Goal: Task Accomplishment & Management: Manage account settings

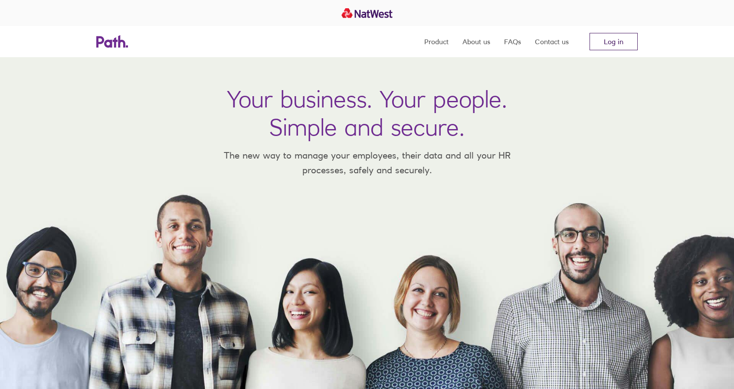
click at [611, 41] on link "Log in" at bounding box center [613, 41] width 48 height 17
click at [625, 43] on link "Log in" at bounding box center [613, 41] width 48 height 17
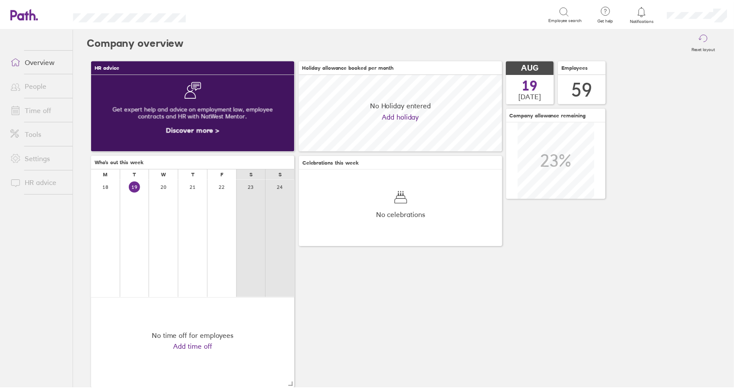
scroll to position [77, 205]
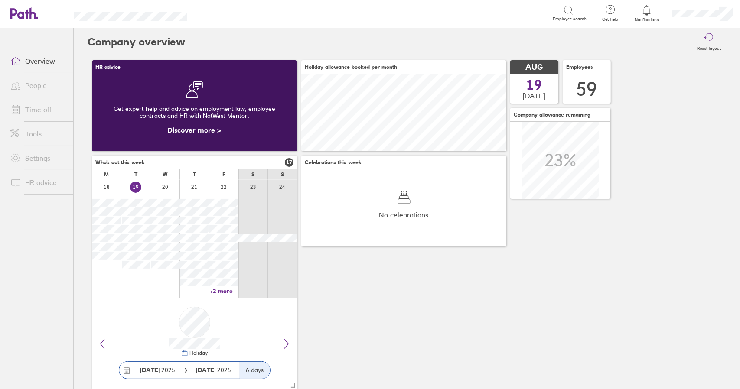
click at [42, 108] on link "Time off" at bounding box center [38, 109] width 70 height 17
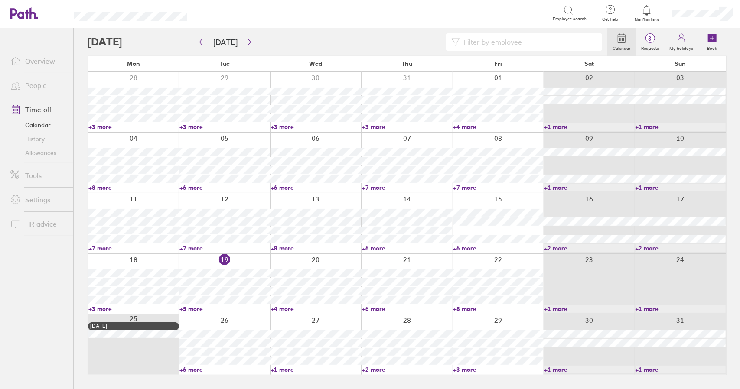
click at [193, 310] on link "+5 more" at bounding box center [225, 309] width 90 height 8
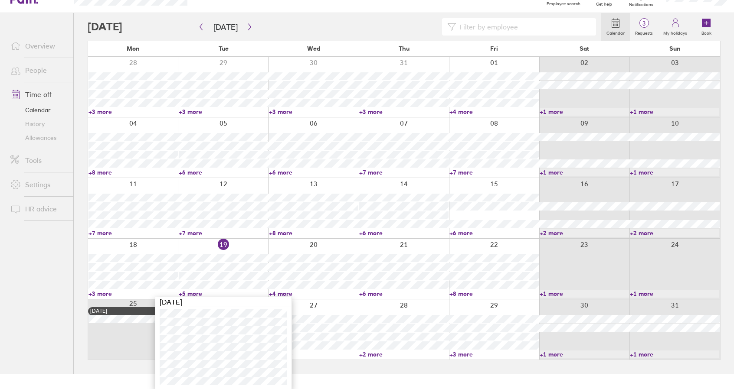
scroll to position [16, 0]
click at [189, 293] on link "+5 more" at bounding box center [223, 294] width 89 height 8
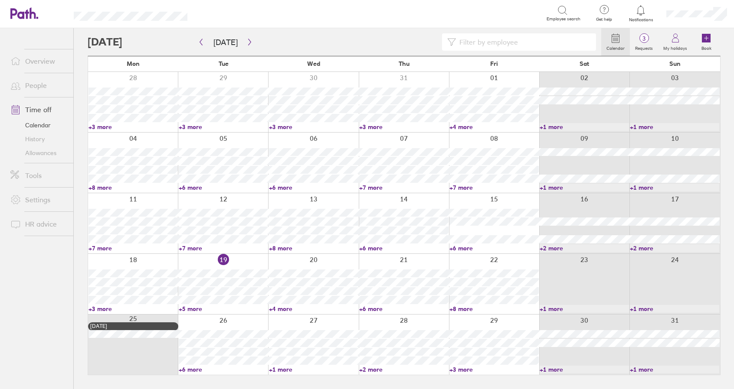
scroll to position [0, 0]
click at [285, 309] on link "+4 more" at bounding box center [316, 309] width 90 height 8
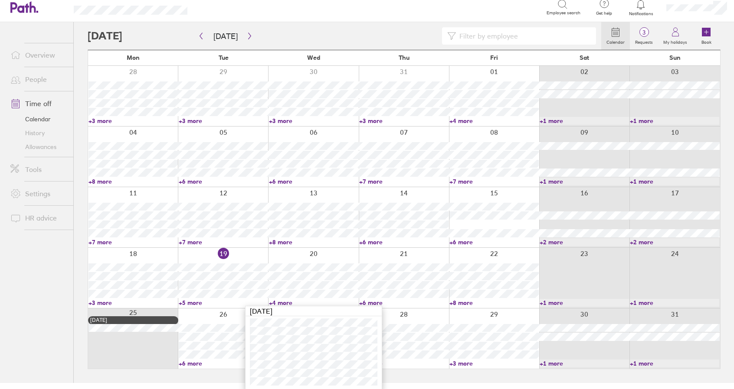
scroll to position [7, 0]
click at [191, 302] on link "+5 more" at bounding box center [223, 303] width 89 height 8
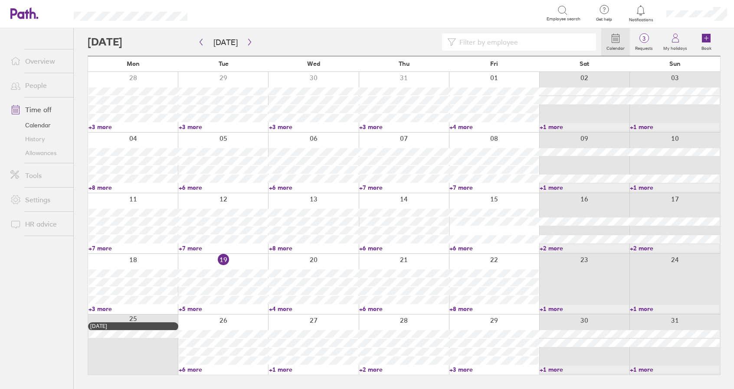
scroll to position [0, 0]
click at [283, 307] on link "+4 more" at bounding box center [316, 309] width 90 height 8
click at [285, 307] on link "+4 more" at bounding box center [313, 309] width 89 height 8
click at [285, 307] on link "+4 more" at bounding box center [316, 309] width 90 height 8
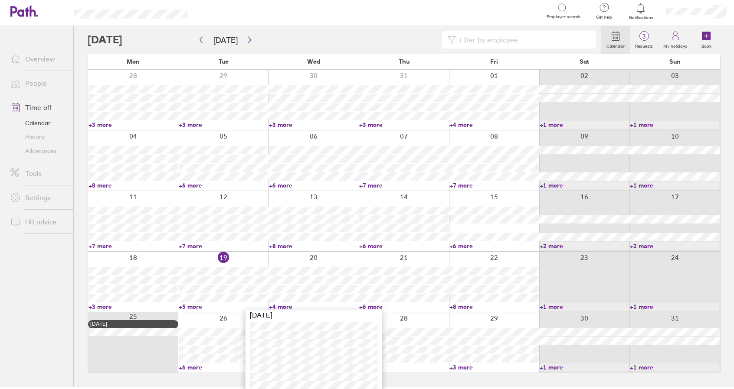
scroll to position [7, 0]
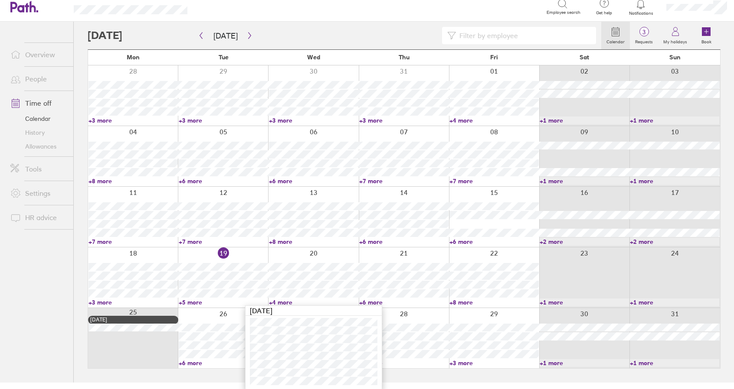
click at [283, 300] on link "+4 more" at bounding box center [313, 303] width 89 height 8
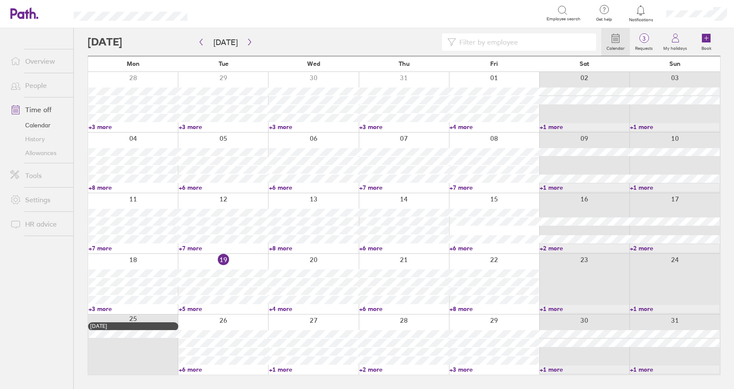
scroll to position [0, 0]
click at [373, 305] on link "+6 more" at bounding box center [407, 309] width 90 height 8
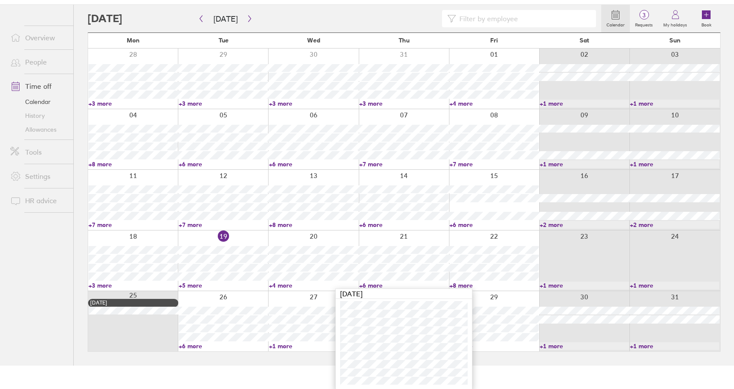
click at [374, 283] on link "+6 more" at bounding box center [403, 286] width 89 height 8
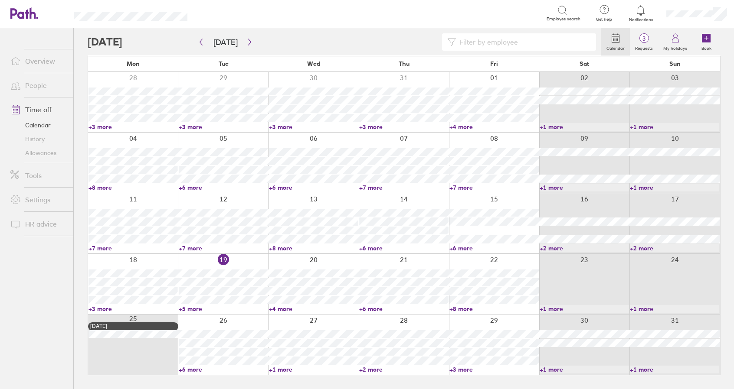
scroll to position [0, 0]
click at [45, 111] on link "Time off" at bounding box center [38, 109] width 70 height 17
click at [467, 309] on link "+8 more" at bounding box center [498, 309] width 90 height 8
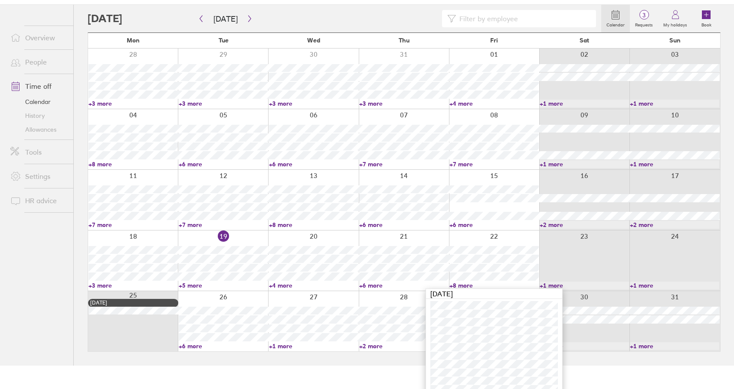
scroll to position [40, 0]
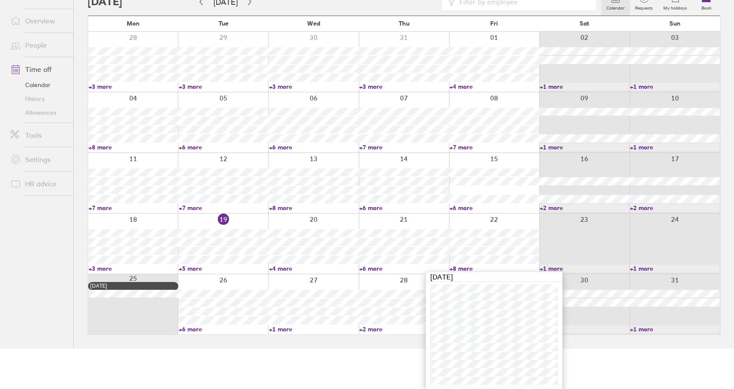
click at [371, 268] on link "+6 more" at bounding box center [403, 269] width 89 height 8
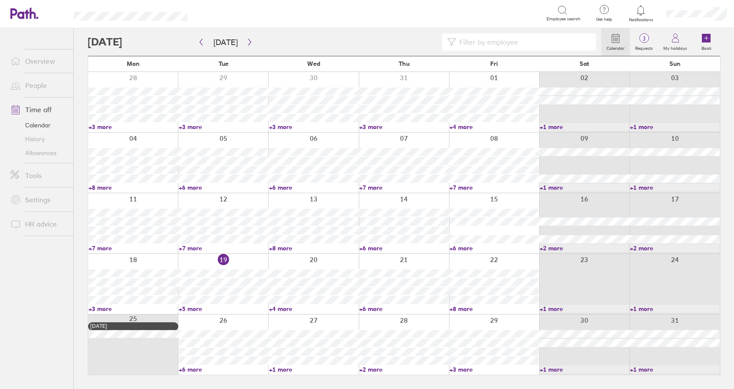
scroll to position [0, 0]
click at [375, 307] on link "+6 more" at bounding box center [407, 309] width 90 height 8
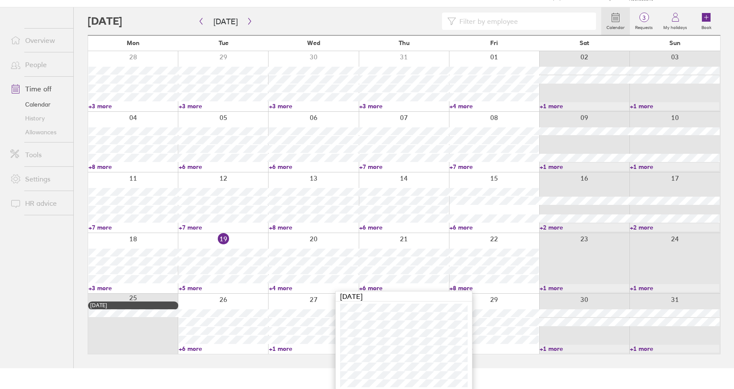
scroll to position [23, 0]
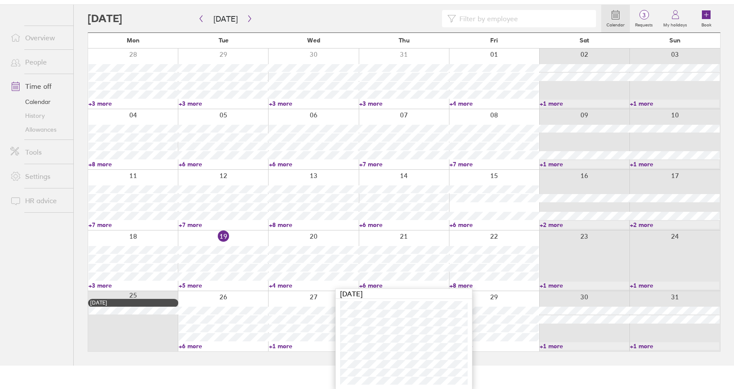
click at [369, 284] on link "+6 more" at bounding box center [403, 286] width 89 height 8
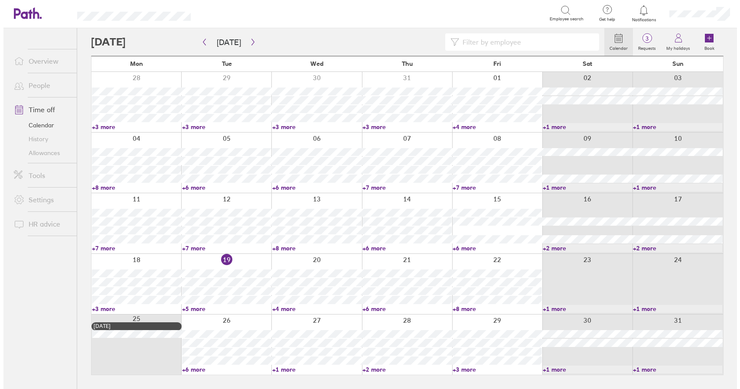
scroll to position [0, 0]
